Goal: Complete application form

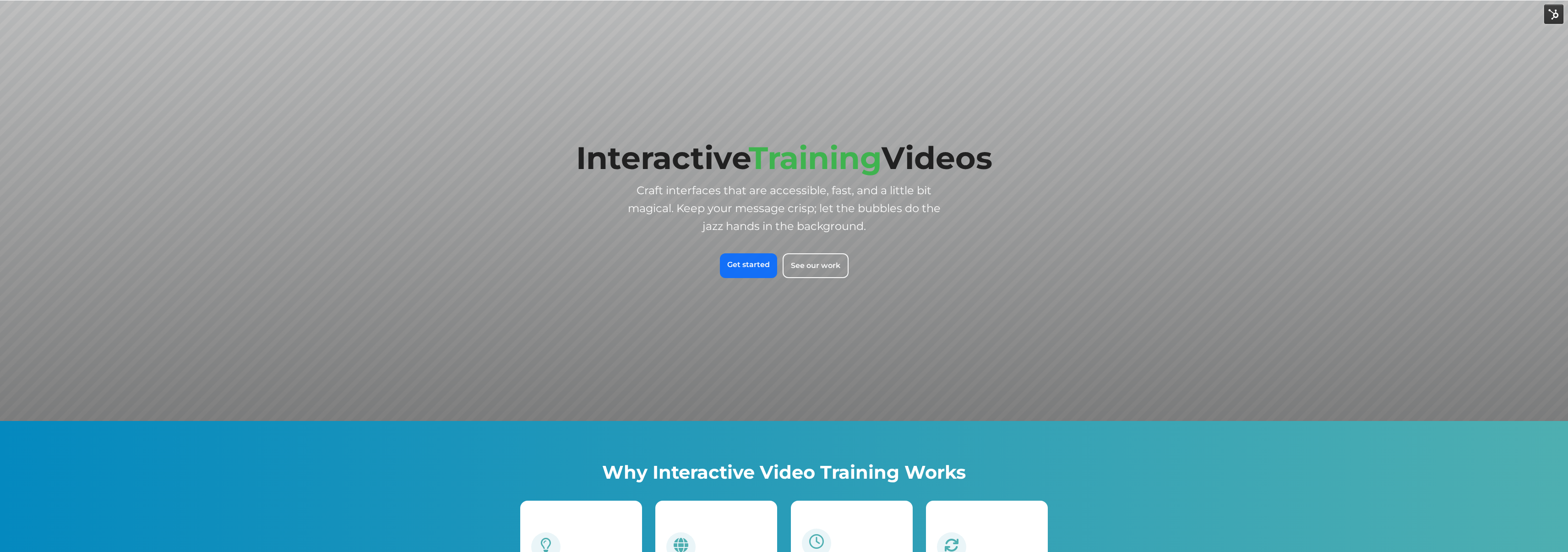
click at [756, 191] on span "Craft interfaces that are accessible, fast, and a little bit magical. Keep your…" at bounding box center [784, 208] width 313 height 49
drag, startPoint x: 756, startPoint y: 191, endPoint x: 894, endPoint y: 183, distance: 138.2
click at [894, 183] on p "Craft interfaces that are accessible, fast, and a little bit magical. Keep your…" at bounding box center [784, 208] width 327 height 54
click at [955, 152] on span "Interactive Training Videos" at bounding box center [784, 158] width 416 height 38
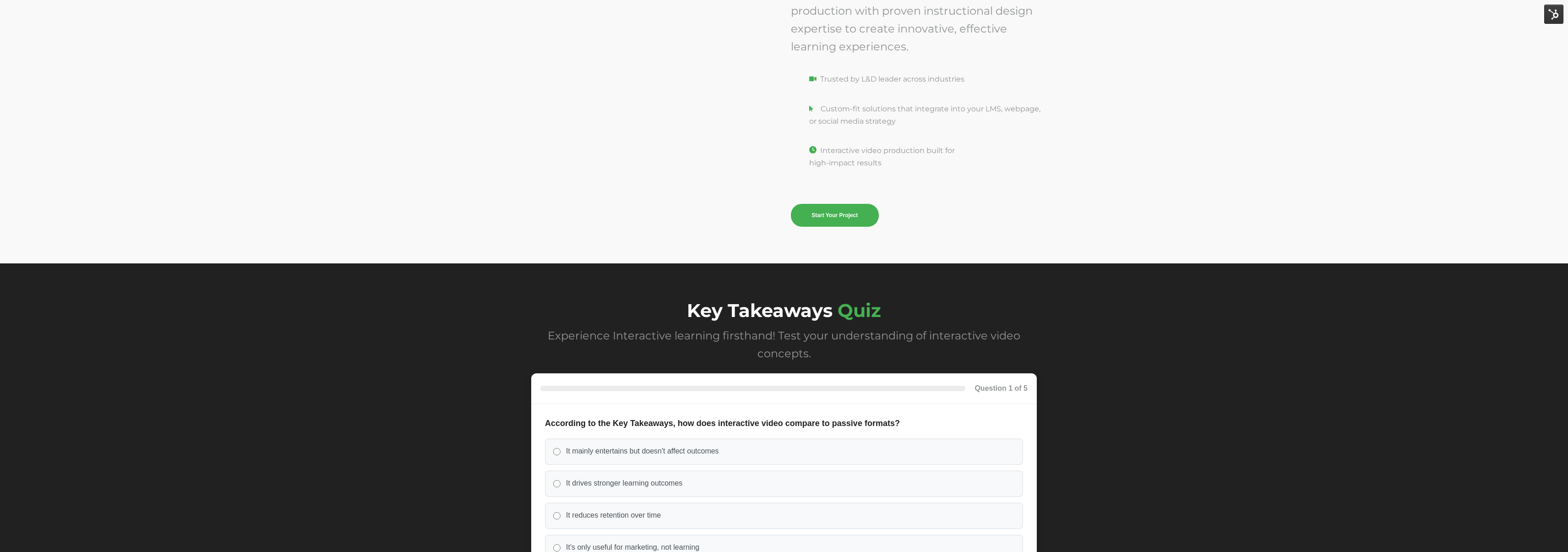
scroll to position [3303, 0]
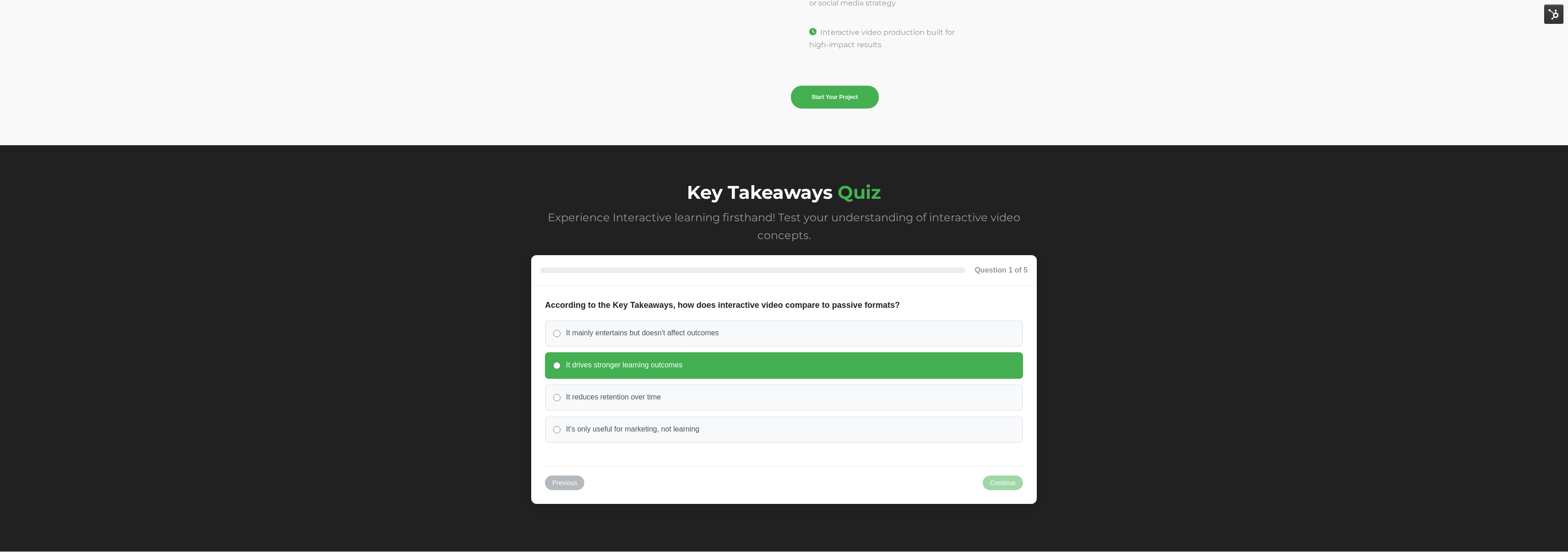
click at [578, 365] on span "It drives stronger learning outcomes" at bounding box center [624, 365] width 116 height 10
click at [561, 365] on input "It drives stronger learning outcomes" at bounding box center [557, 365] width 7 height 7
radio input "true"
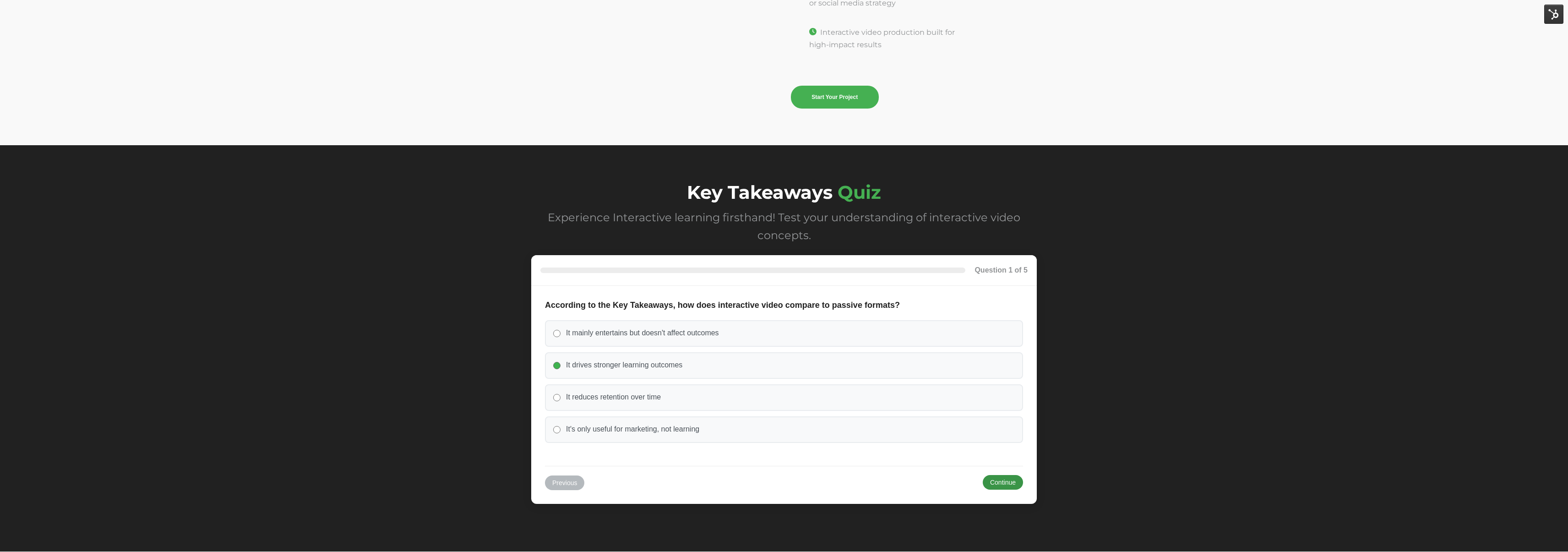
click at [1007, 481] on button "Continue" at bounding box center [1003, 482] width 40 height 15
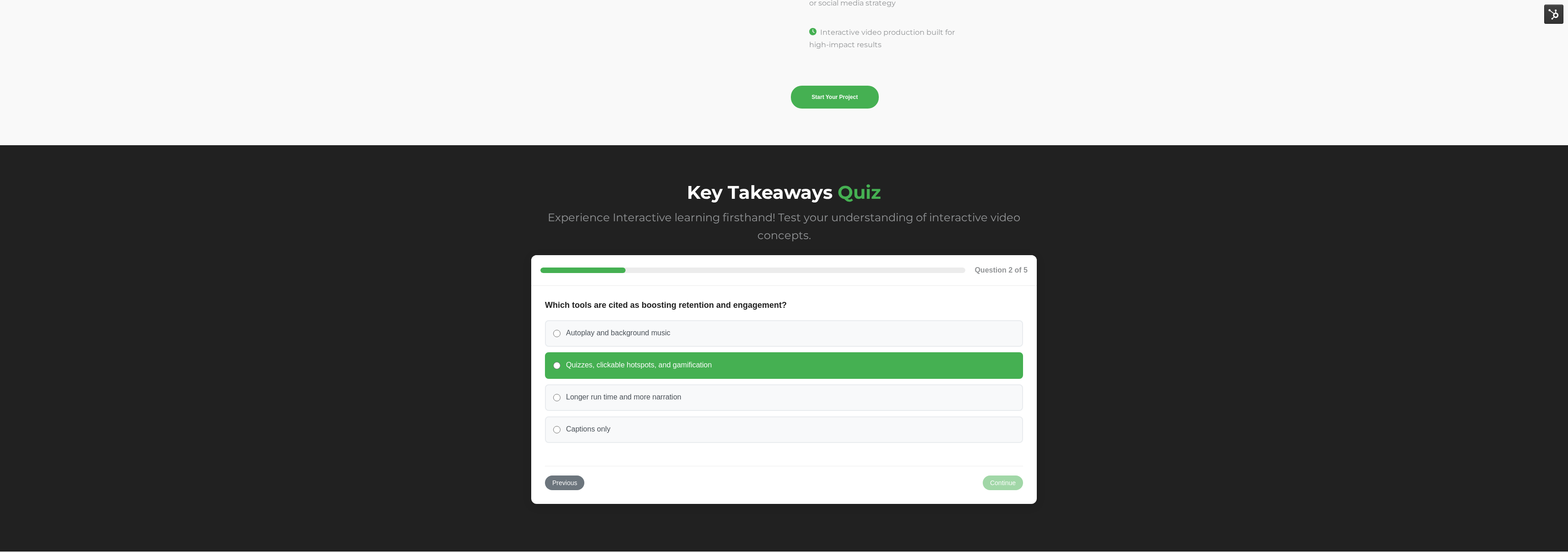
click at [761, 371] on label "Quizzes, clickable hotspots, and gamification" at bounding box center [783, 366] width 478 height 27
click at [561, 369] on input "Quizzes, clickable hotspots, and gamification" at bounding box center [557, 365] width 7 height 7
radio input "true"
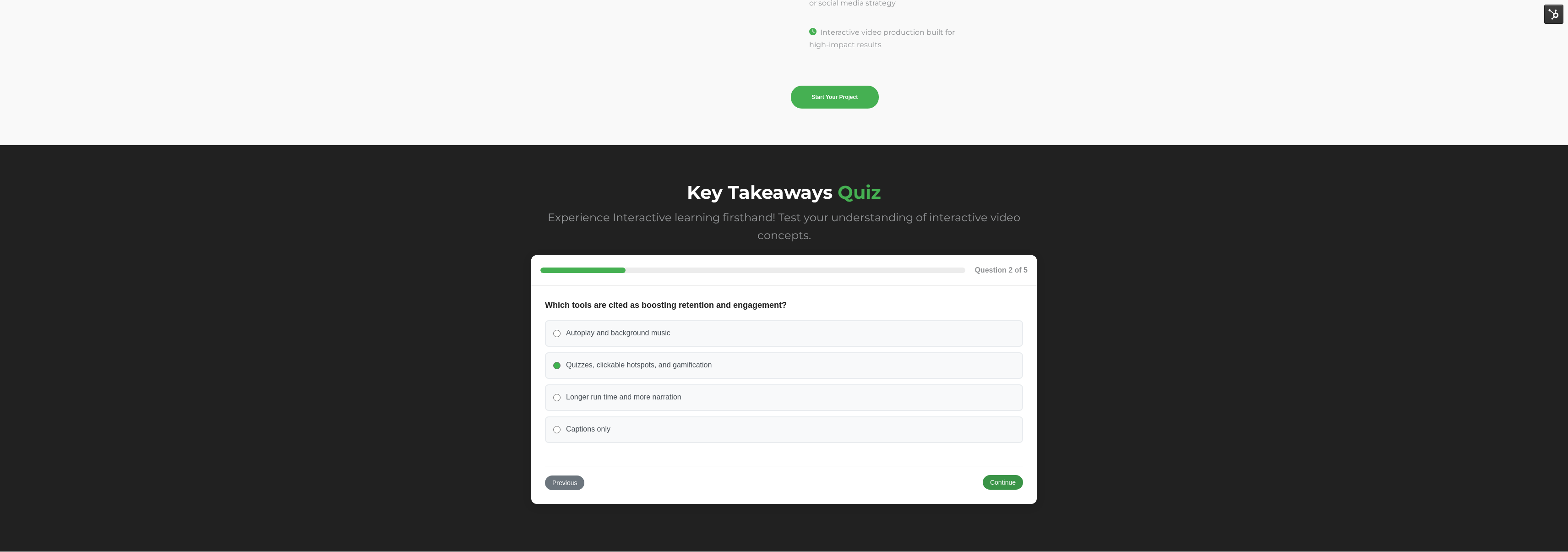
click at [1009, 478] on button "Continue" at bounding box center [1003, 482] width 40 height 15
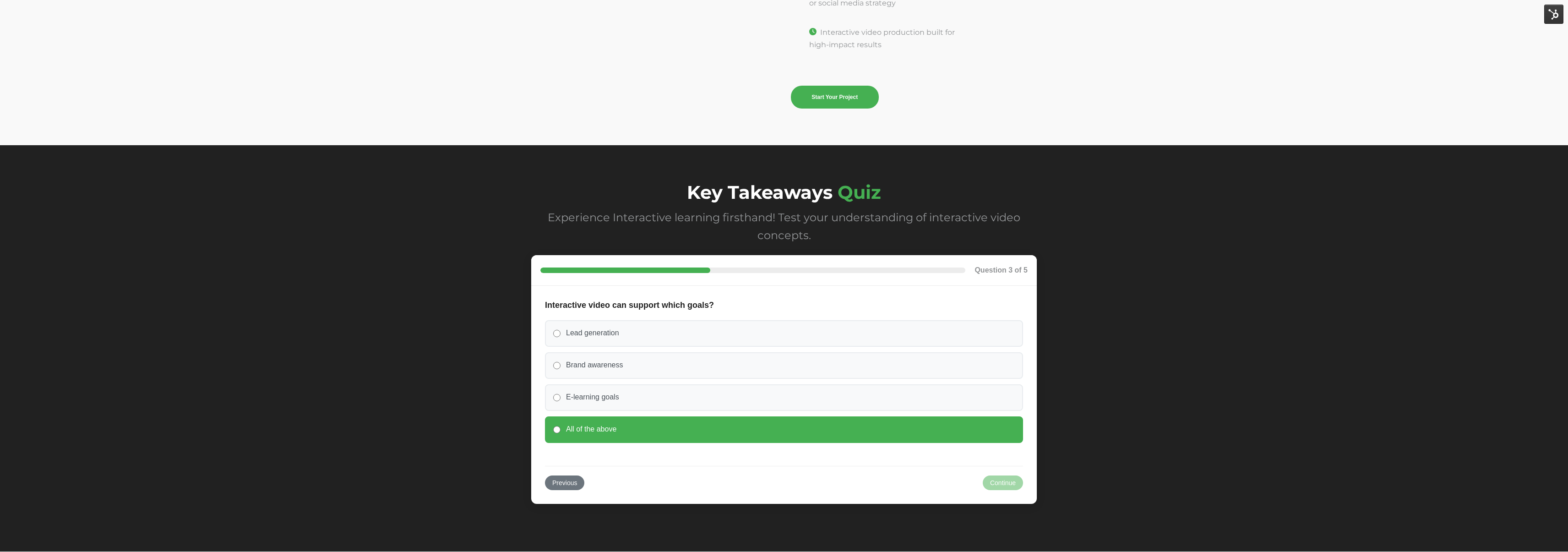
click at [663, 428] on label "All of the above" at bounding box center [783, 430] width 478 height 27
click at [561, 428] on input "All of the above" at bounding box center [557, 430] width 7 height 7
radio input "true"
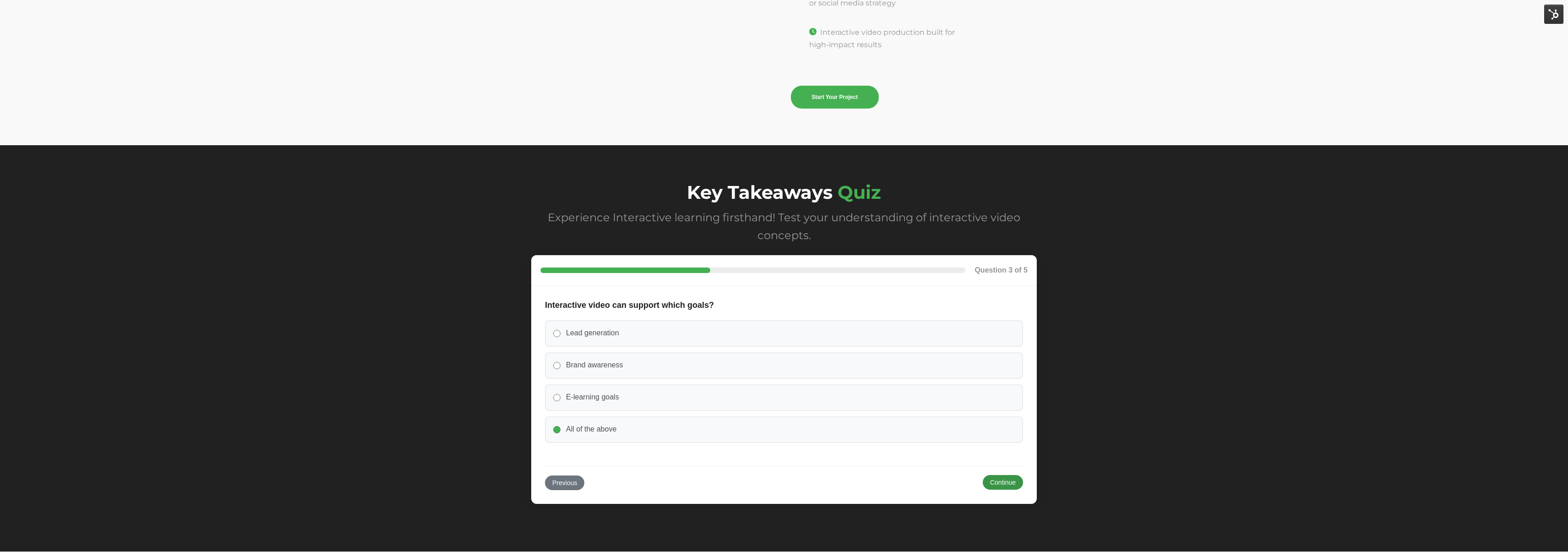
click at [1009, 479] on button "Continue" at bounding box center [1003, 482] width 40 height 15
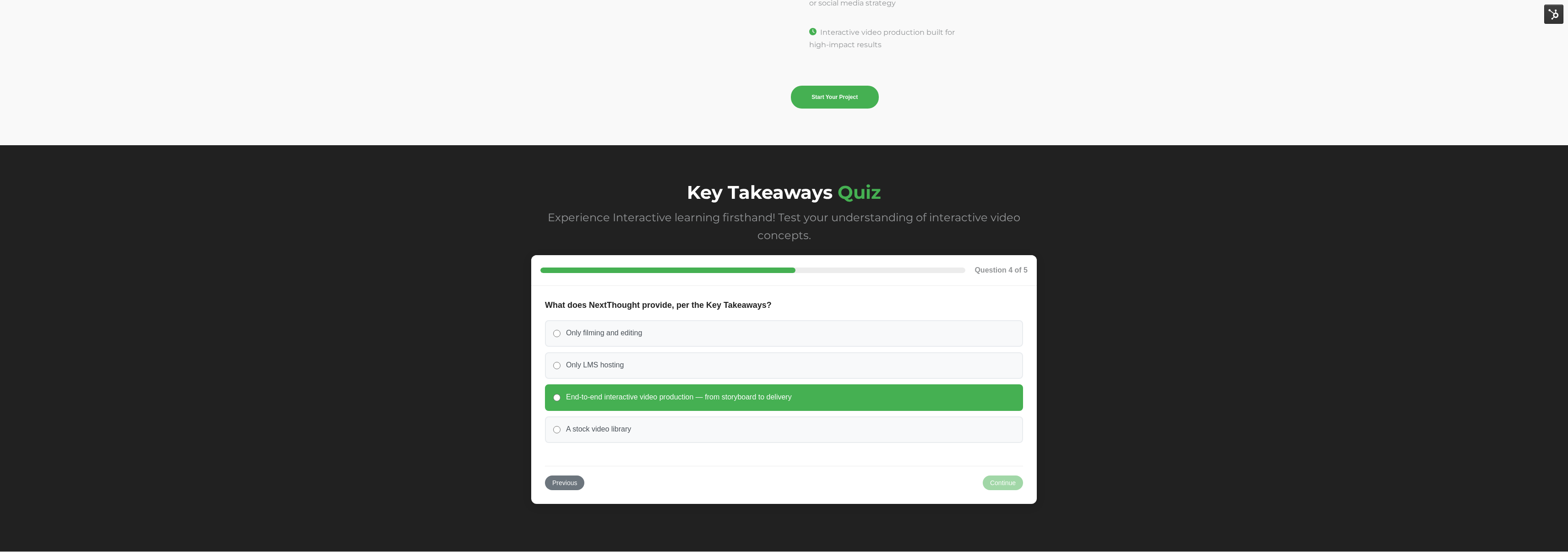
click at [657, 397] on span "End-to-end interactive video production — from storyboard to delivery" at bounding box center [679, 397] width 226 height 10
click at [561, 397] on input "End-to-end interactive video production — from storyboard to delivery" at bounding box center [557, 397] width 7 height 7
radio input "true"
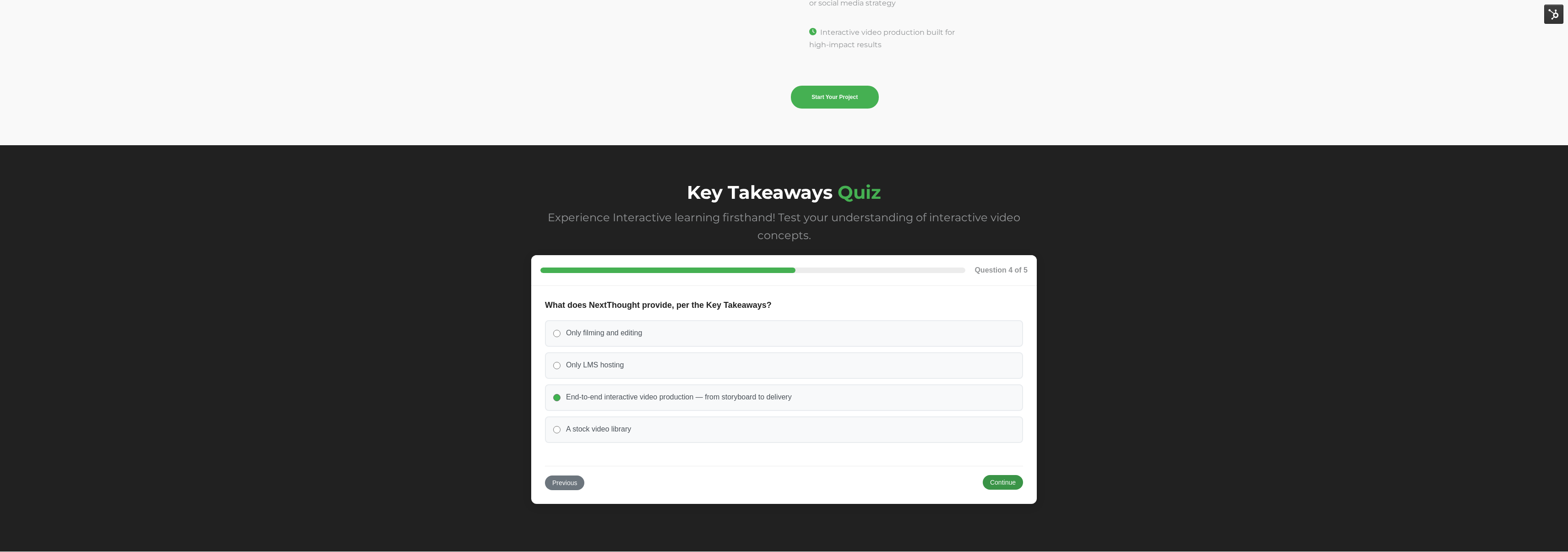
click at [1004, 483] on button "Continue" at bounding box center [1003, 482] width 40 height 15
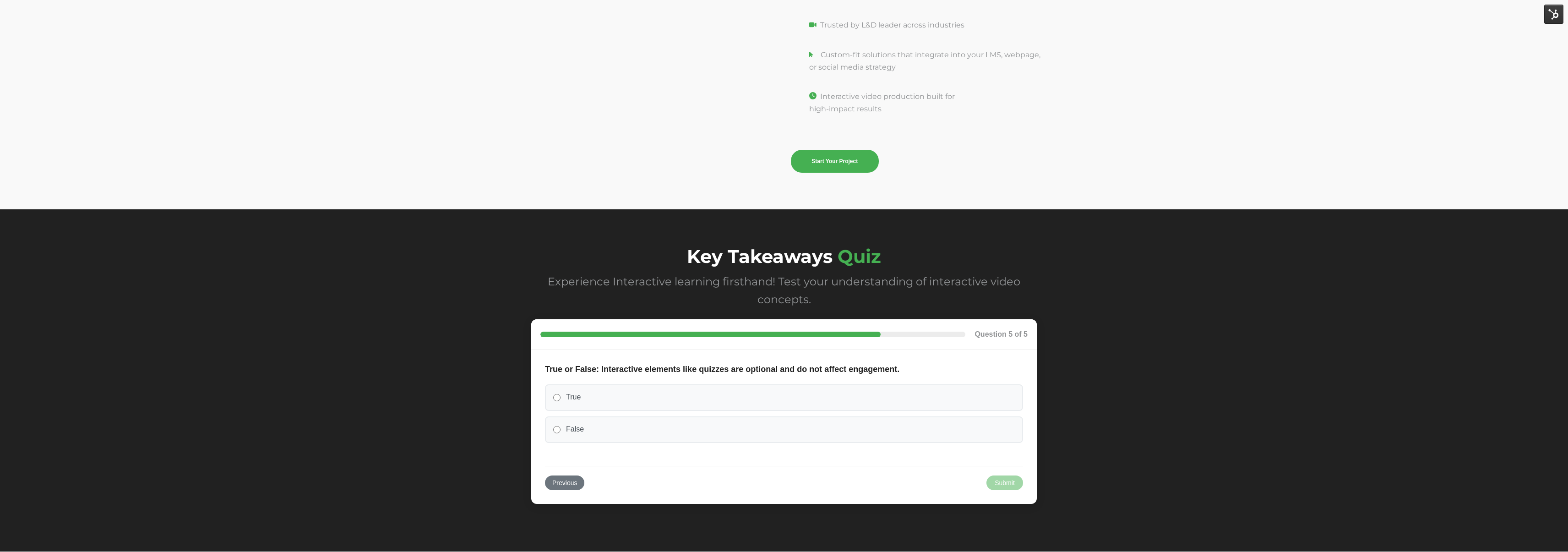
scroll to position [3238, 0]
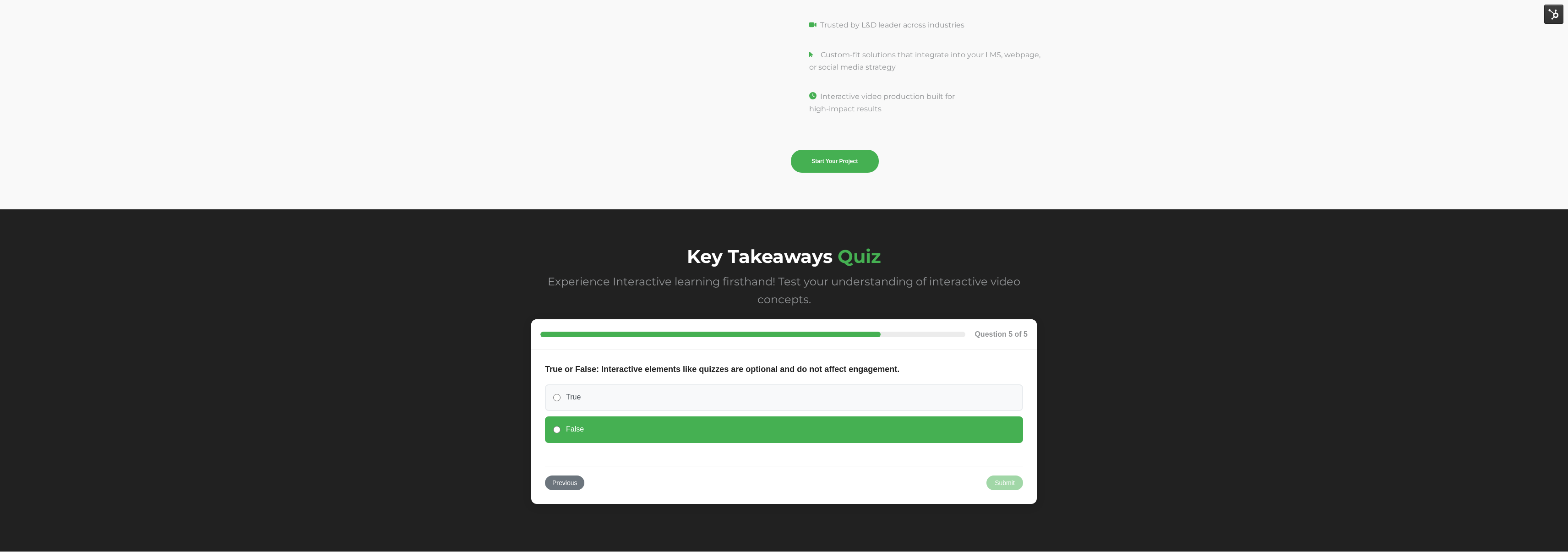
click at [781, 419] on label "False" at bounding box center [783, 430] width 478 height 27
click at [561, 426] on input "False" at bounding box center [557, 430] width 7 height 7
radio input "true"
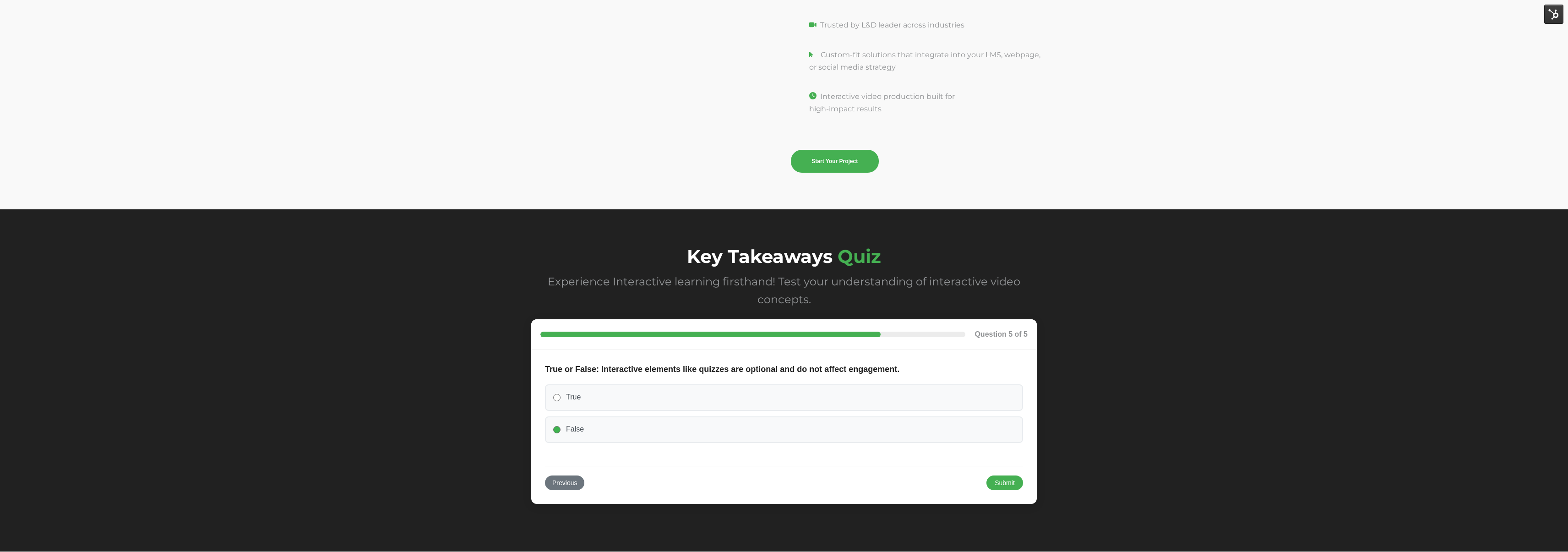
click at [1012, 483] on form "True or False: Interactive elements like quizzes are optional and do not affect…" at bounding box center [784, 427] width 506 height 154
click at [1012, 482] on button "Submit" at bounding box center [1005, 482] width 37 height 15
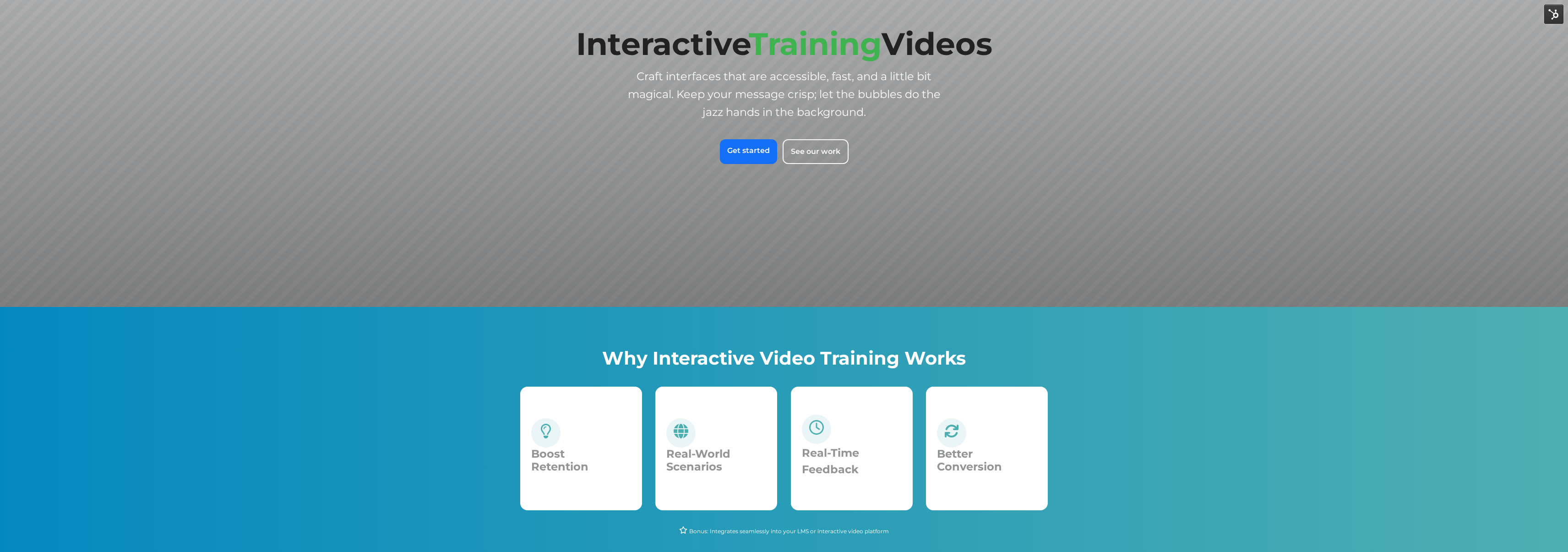
scroll to position [0, 0]
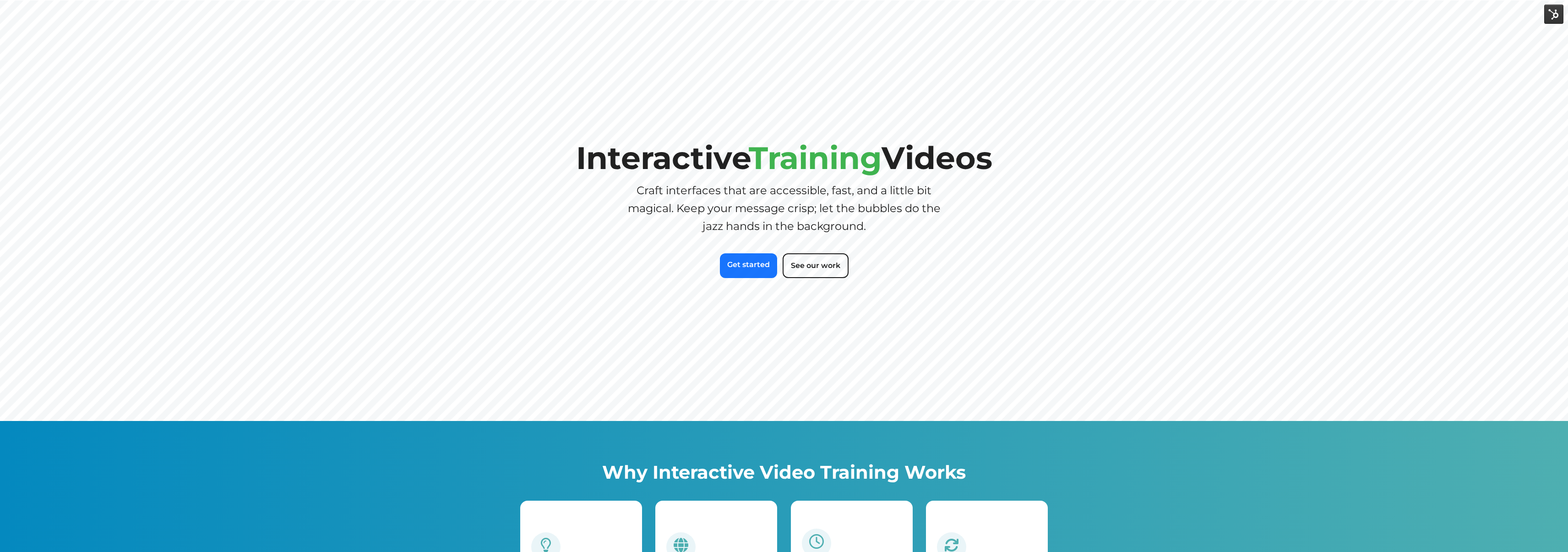
click at [581, 238] on div "Interactive Training Videos Craft interfaces that are accessible, fast, and a l…" at bounding box center [784, 210] width 416 height 138
click at [946, 145] on span "Interactive Training Videos" at bounding box center [784, 158] width 416 height 38
click at [967, 195] on div "Interactive Training Videos Craft interfaces that are accessible, fast, and a l…" at bounding box center [784, 210] width 416 height 138
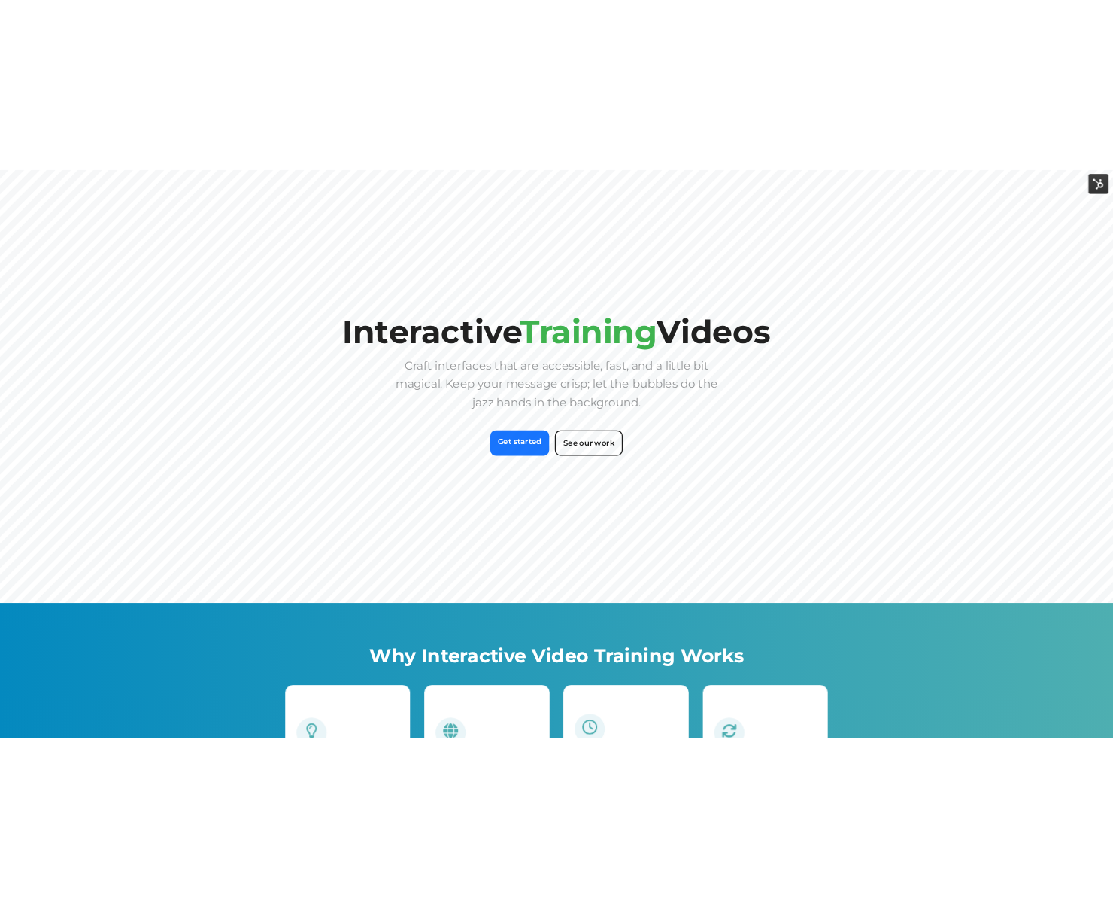
scroll to position [6, 0]
